Goal: Book appointment/travel/reservation

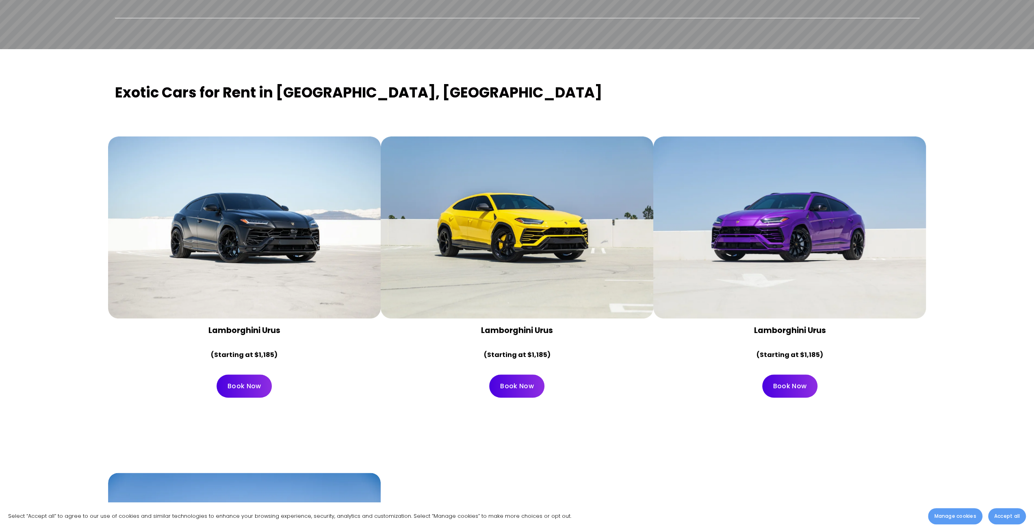
scroll to position [325, 0]
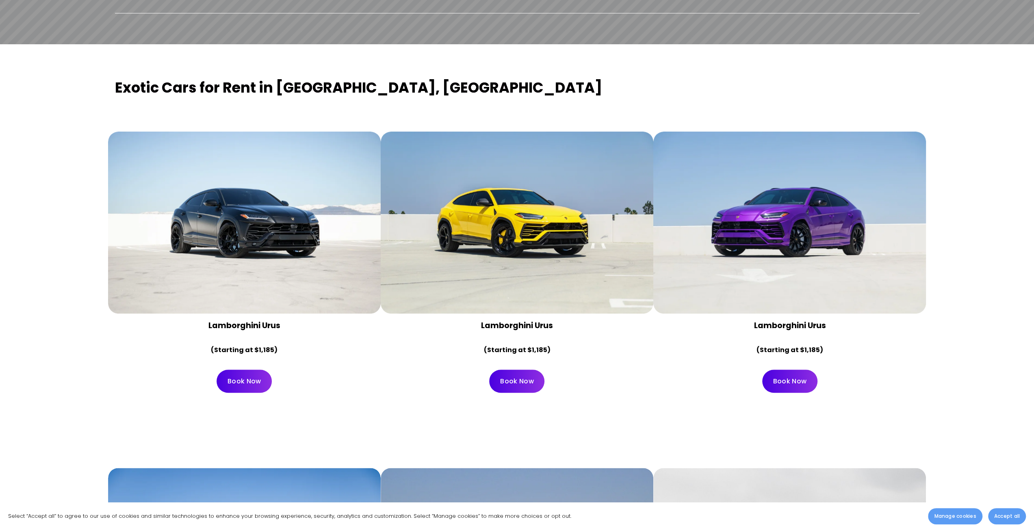
click at [779, 205] on div at bounding box center [789, 223] width 273 height 182
click at [790, 383] on link "Book Now" at bounding box center [789, 381] width 55 height 23
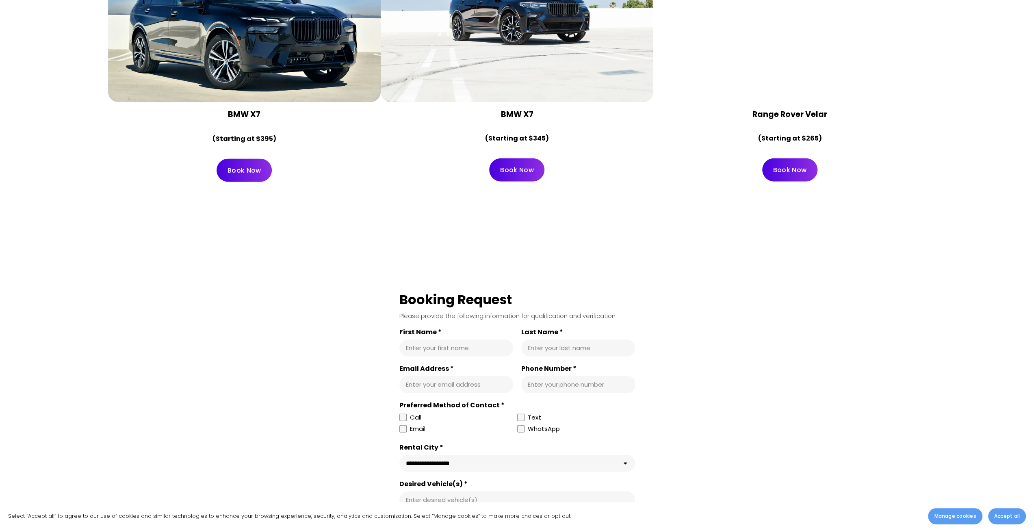
scroll to position [5117, 0]
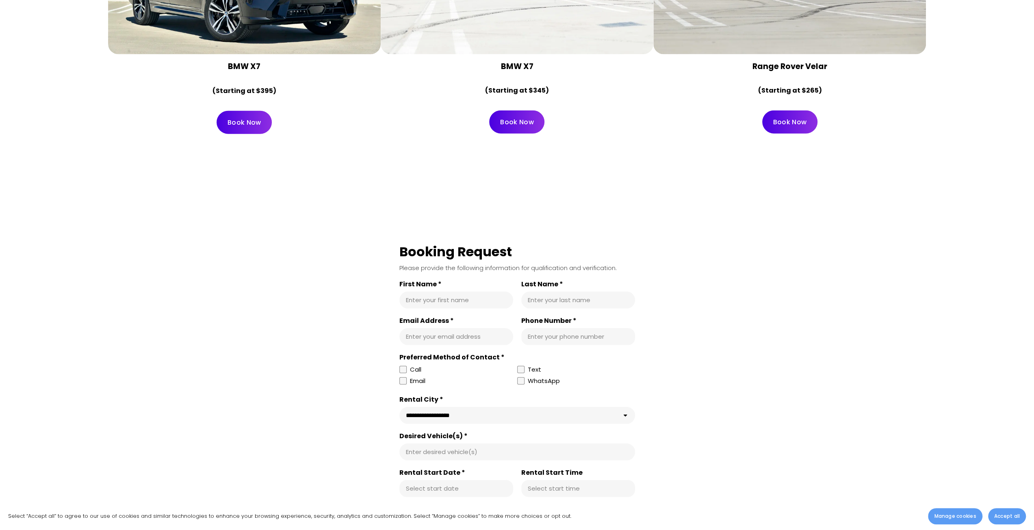
drag, startPoint x: 1033, startPoint y: 427, endPoint x: 1039, endPoint y: 158, distance: 269.4
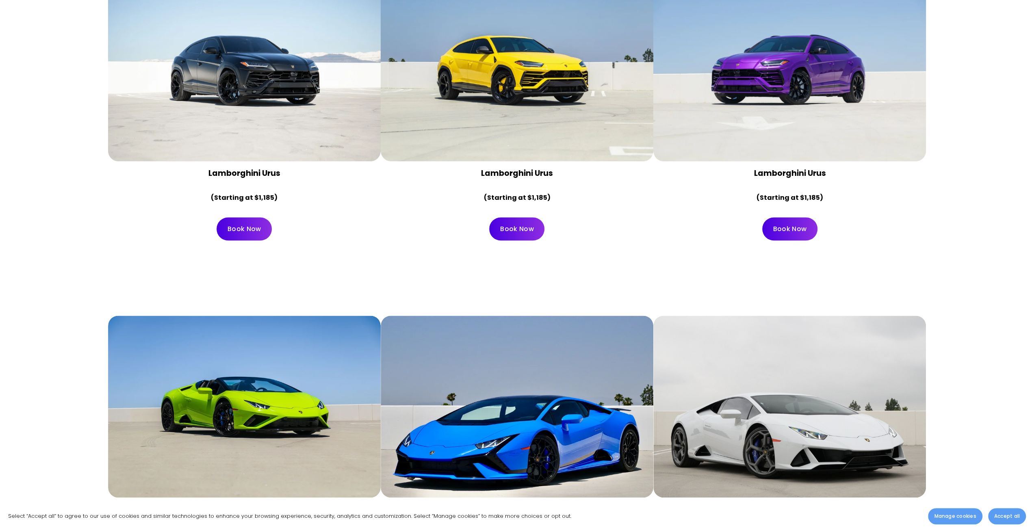
scroll to position [491, 0]
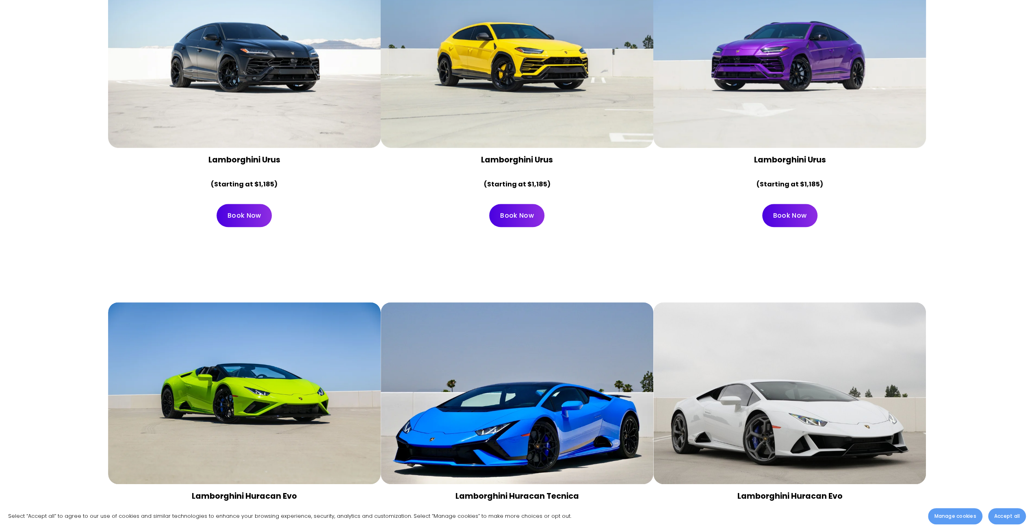
click at [502, 167] on div "Lamborghini Urus (Starting at $1,185)" at bounding box center [516, 172] width 259 height 35
click at [497, 162] on strong "Lamborghini Urus" at bounding box center [517, 159] width 72 height 11
copy strong "Lamborghini Urus"
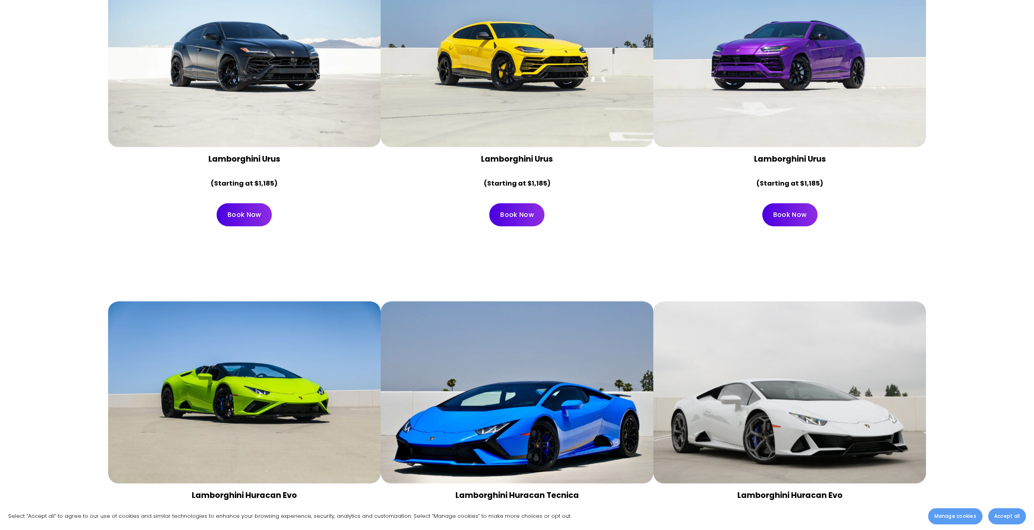
scroll to position [491, 0]
